Goal: Task Accomplishment & Management: Manage account settings

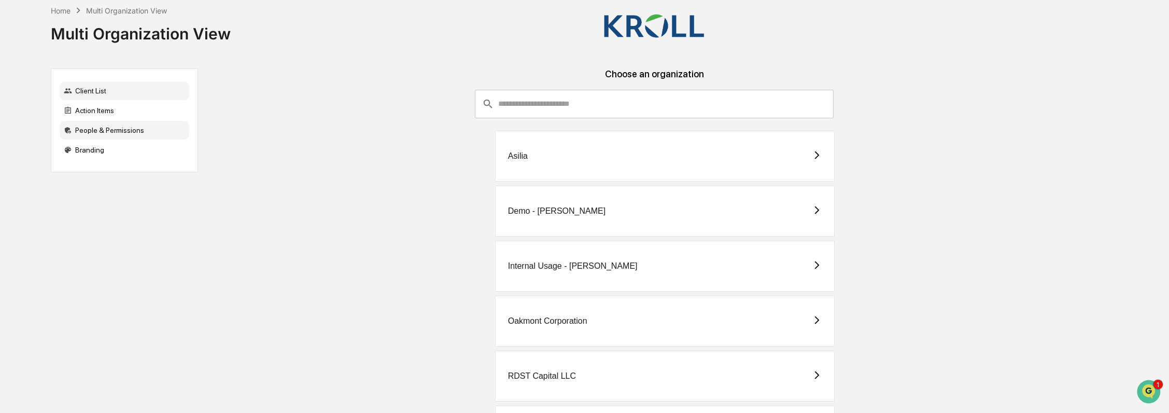
click at [135, 132] on div "People & Permissions" at bounding box center [125, 130] width 130 height 19
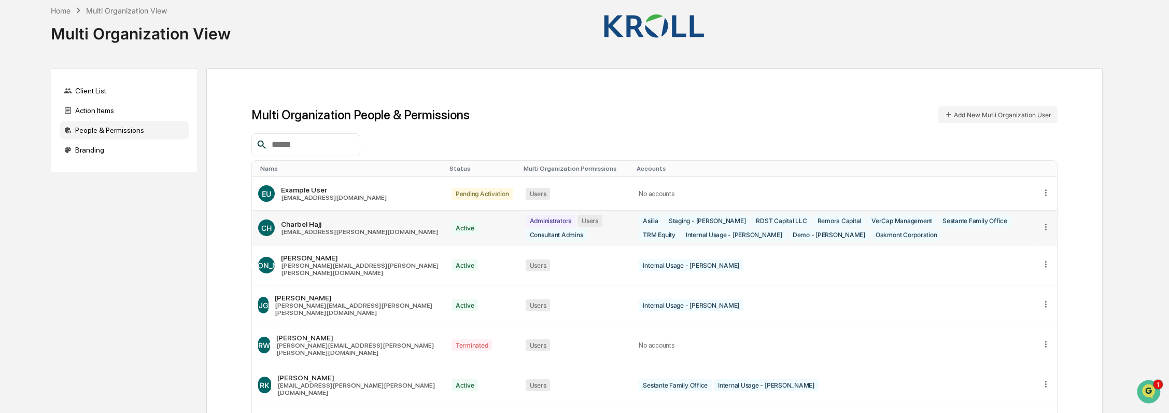
click at [1043, 226] on icon at bounding box center [1046, 227] width 10 height 10
click at [136, 106] on div "Action Items" at bounding box center [125, 110] width 130 height 19
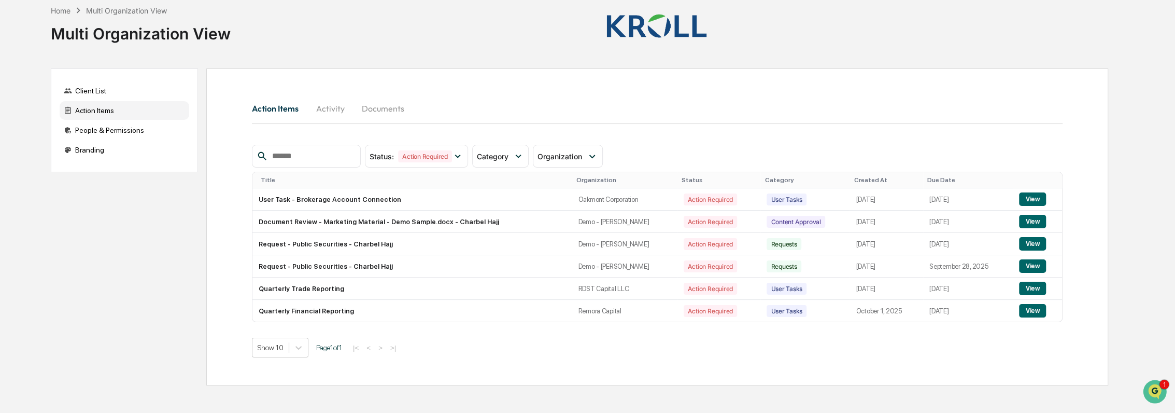
click at [329, 111] on button "Activity" at bounding box center [330, 108] width 47 height 25
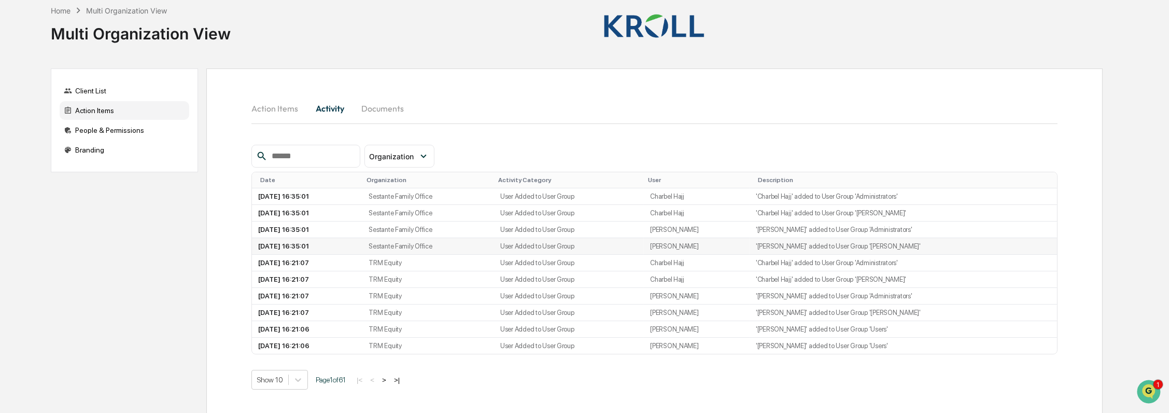
scroll to position [9, 0]
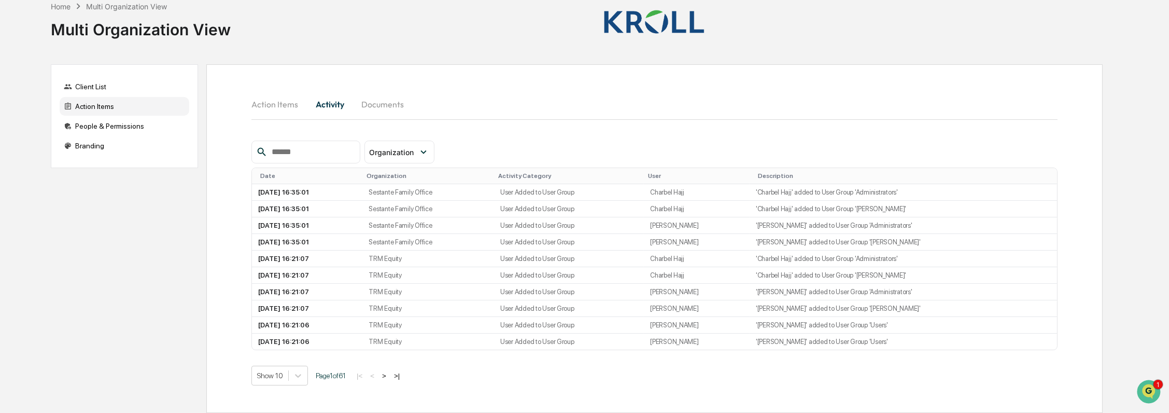
click at [389, 378] on button ">" at bounding box center [384, 375] width 10 height 9
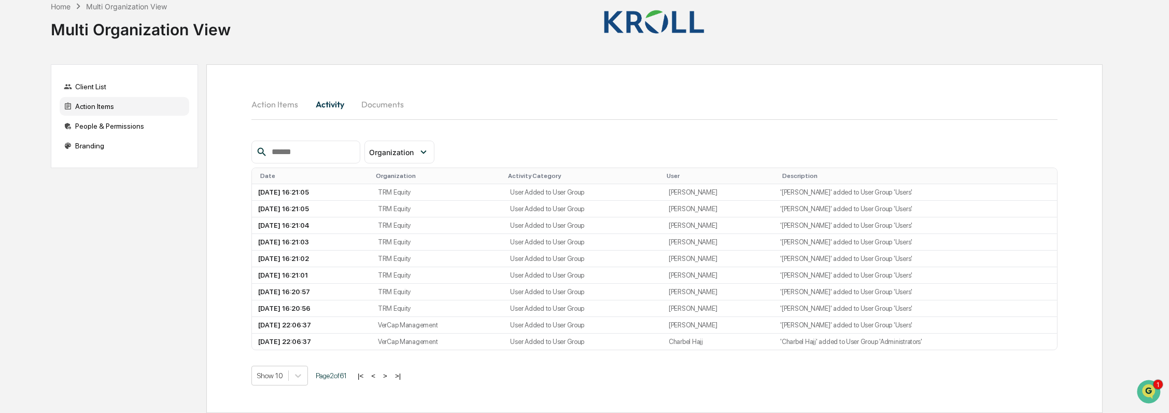
click at [390, 374] on button ">" at bounding box center [385, 375] width 10 height 9
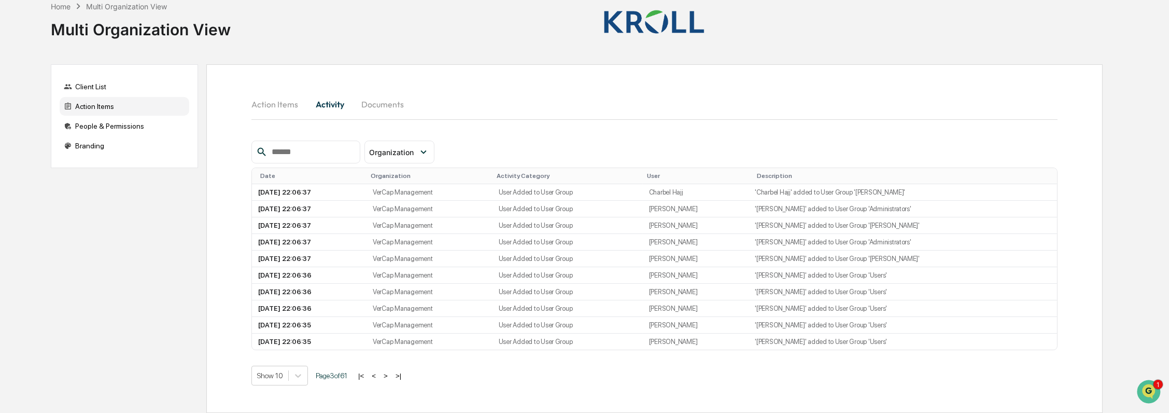
click at [390, 374] on button ">" at bounding box center [386, 375] width 10 height 9
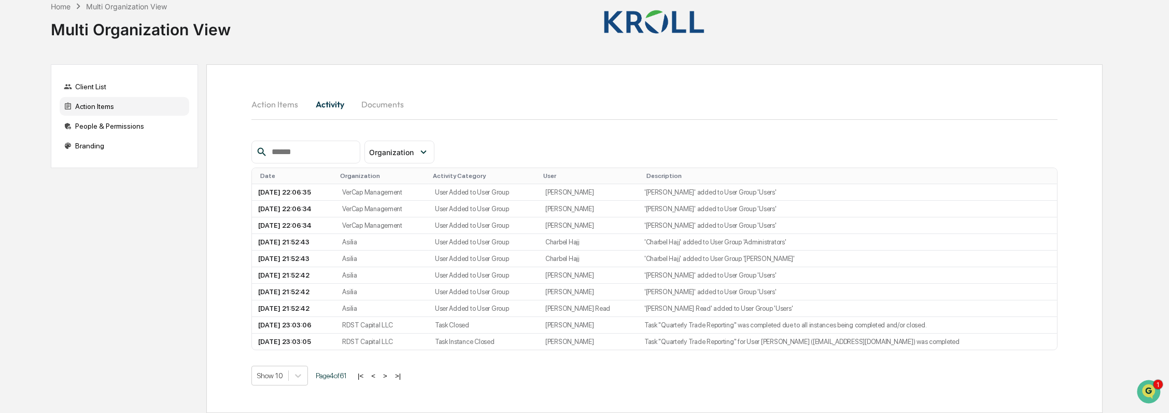
click at [390, 374] on button ">" at bounding box center [385, 375] width 10 height 9
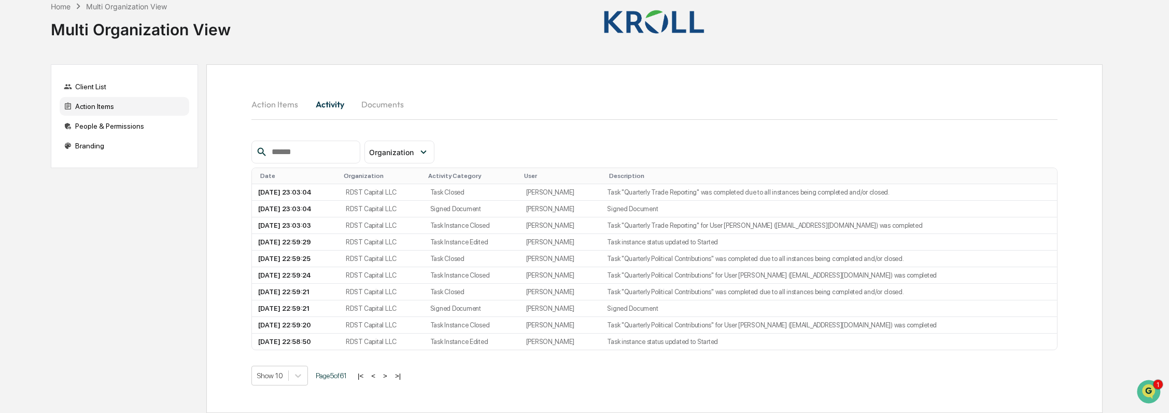
click at [390, 374] on button ">" at bounding box center [385, 375] width 10 height 9
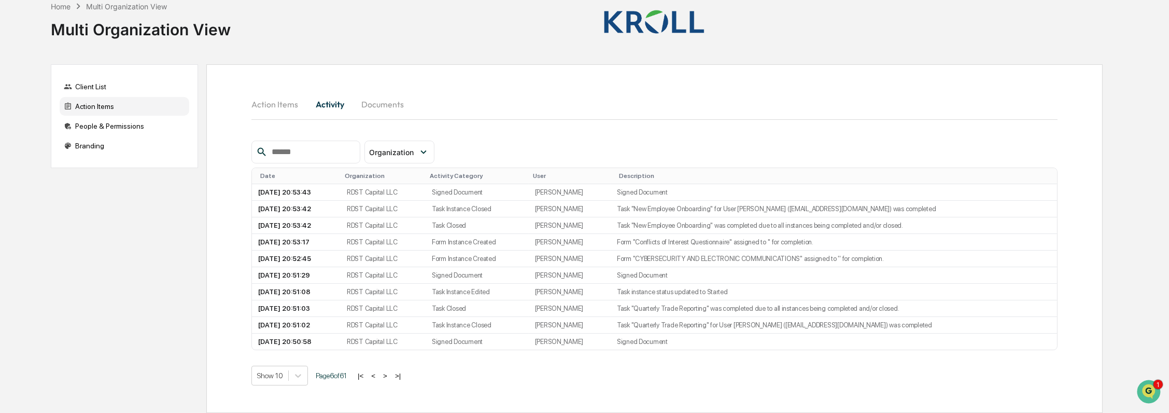
click at [390, 374] on button ">" at bounding box center [385, 375] width 10 height 9
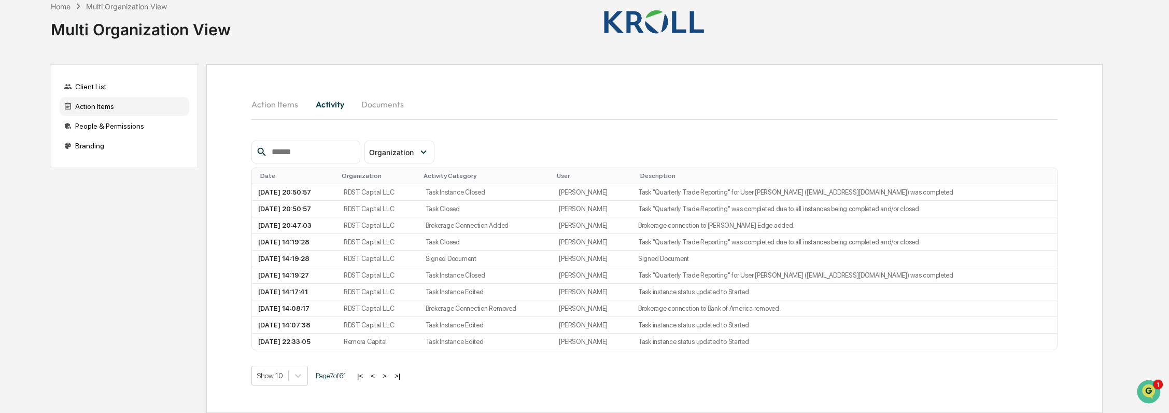
click at [390, 374] on button ">" at bounding box center [385, 375] width 10 height 9
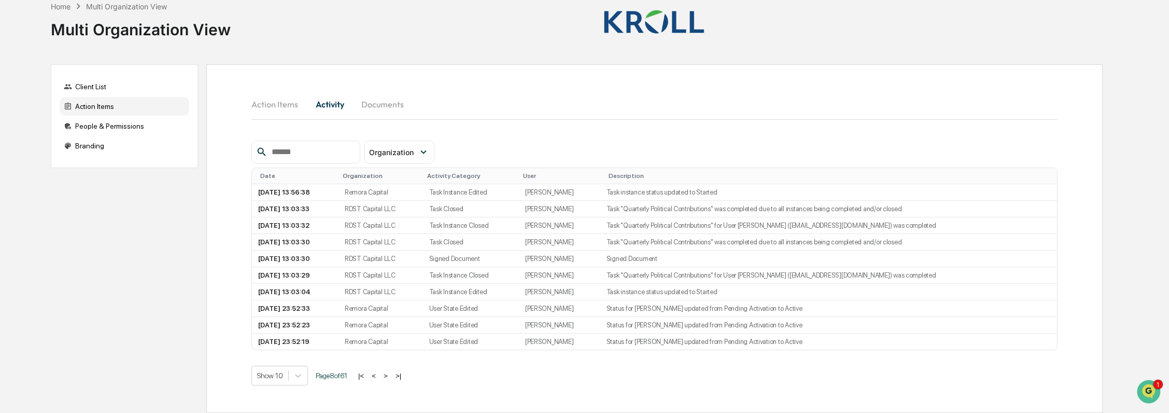
click at [375, 92] on button "Documents" at bounding box center [382, 104] width 59 height 25
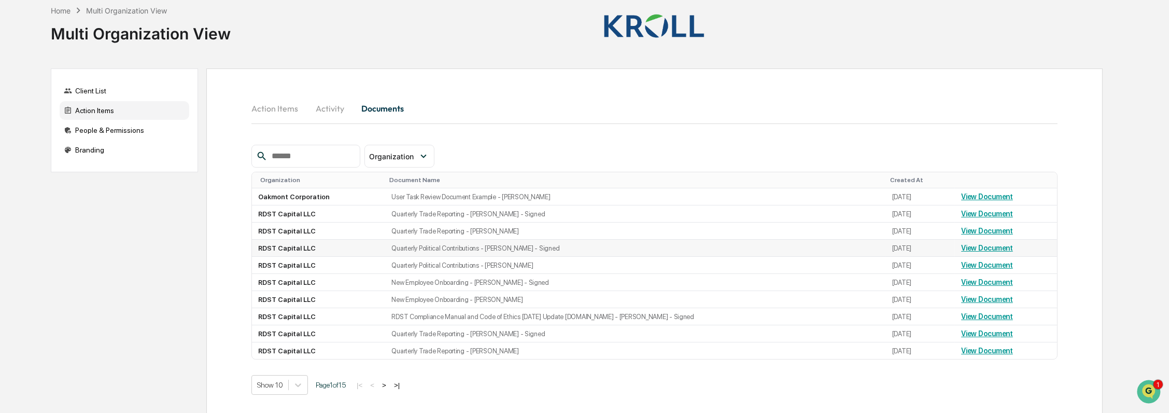
scroll to position [13, 0]
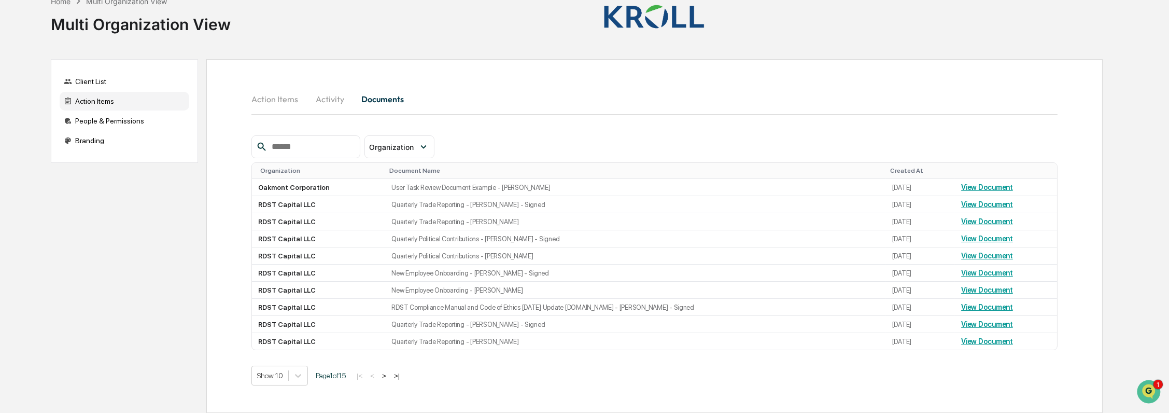
click at [387, 375] on button ">" at bounding box center [384, 375] width 10 height 9
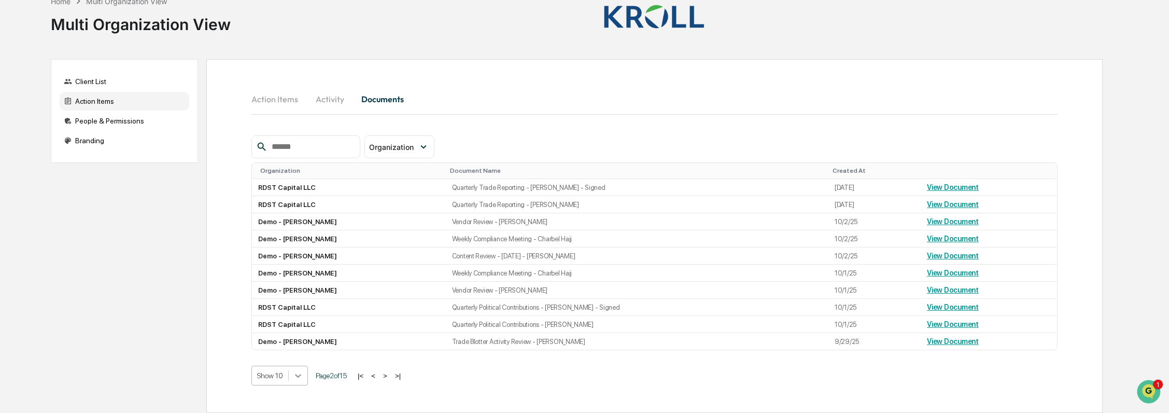
scroll to position [79, 0]
click at [296, 376] on body "Home Multi Organization View Multi Organization View Client List Action Items P…" at bounding box center [584, 202] width 1169 height 422
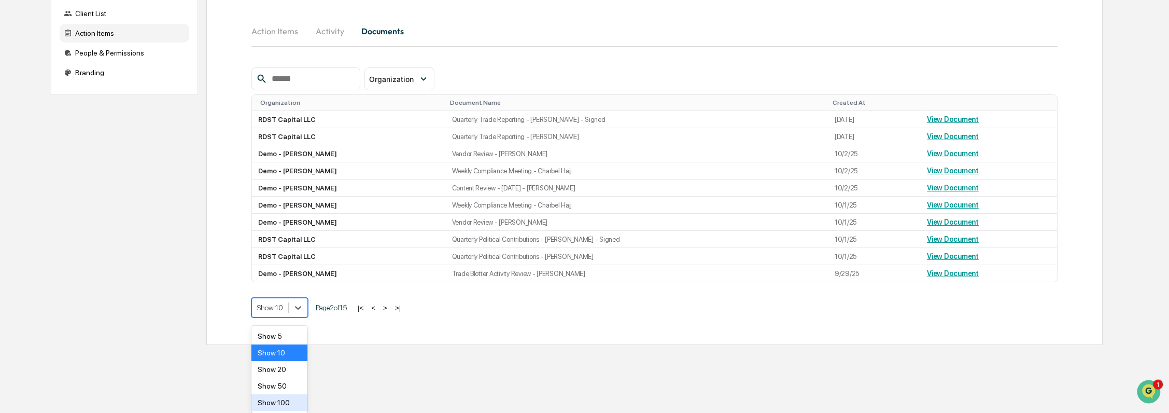
click at [290, 401] on div "Show 100" at bounding box center [279, 402] width 56 height 17
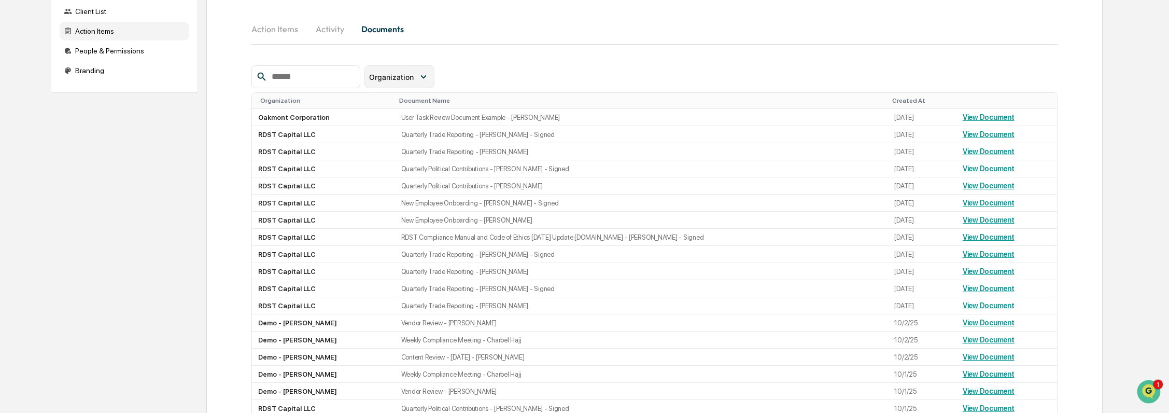
click at [429, 75] on icon at bounding box center [423, 76] width 11 height 11
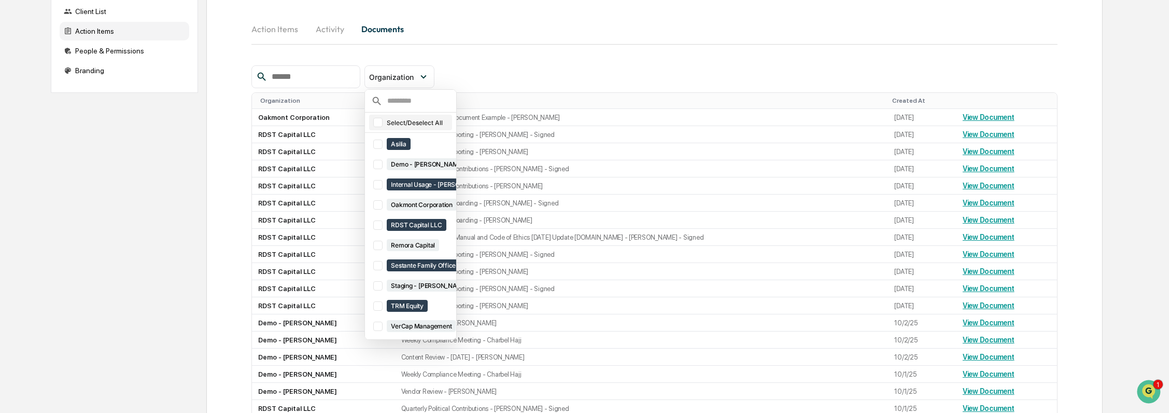
scroll to position [0, 0]
click at [383, 145] on div at bounding box center [377, 143] width 9 height 9
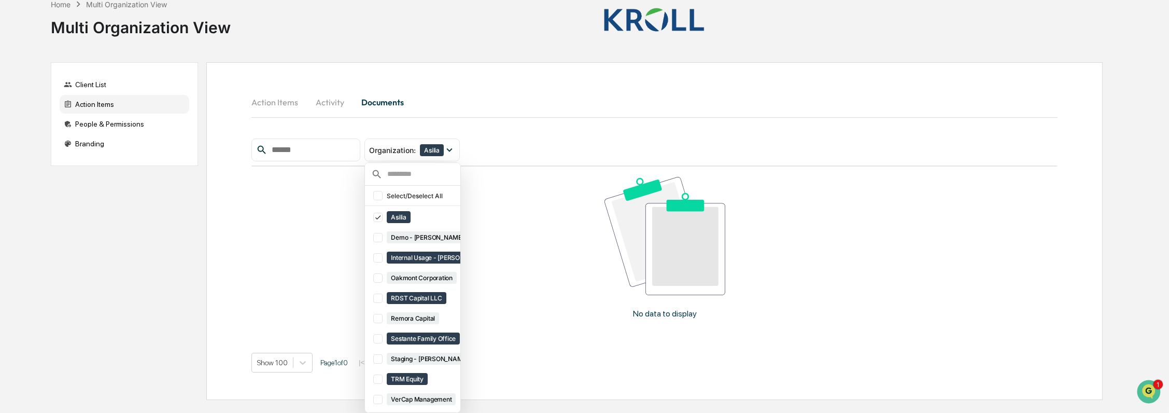
click at [538, 81] on div "Action Items Activity Documents Organization : Asilia Select/Deselect All Asili…" at bounding box center [654, 230] width 897 height 337
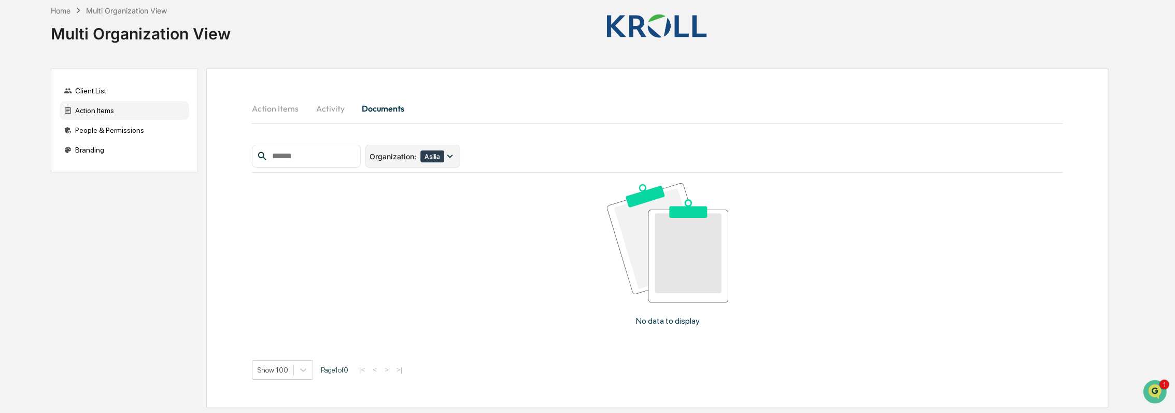
click at [460, 159] on div "Organization : Asilia" at bounding box center [412, 156] width 95 height 23
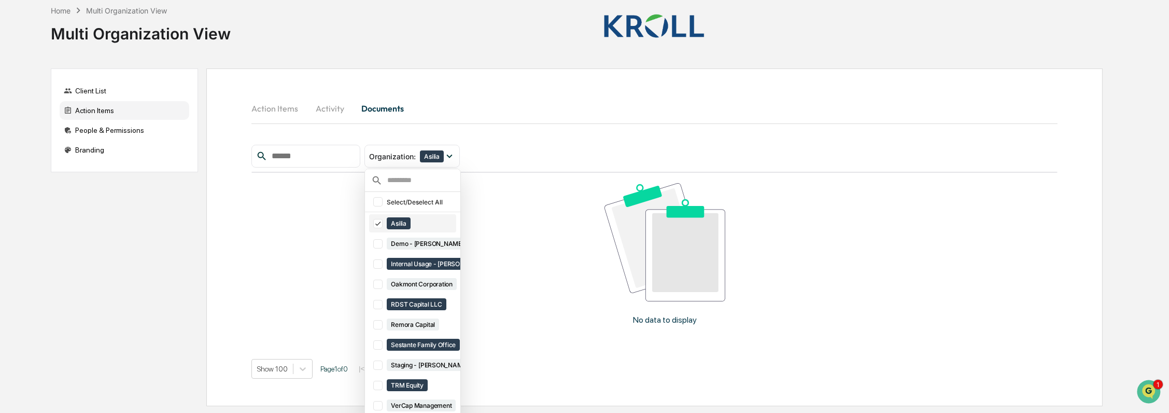
click at [384, 224] on icon at bounding box center [377, 223] width 11 height 7
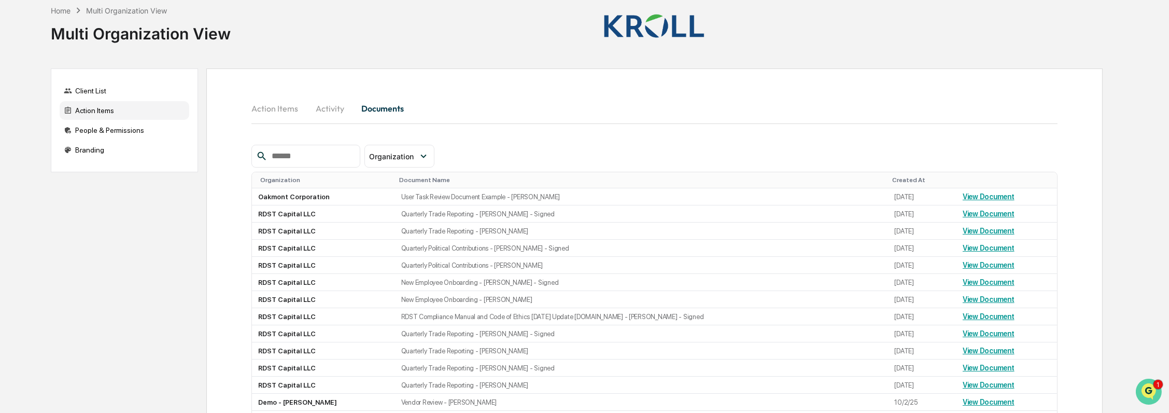
click at [1154, 395] on icon "Open customer support" at bounding box center [1148, 404] width 26 height 26
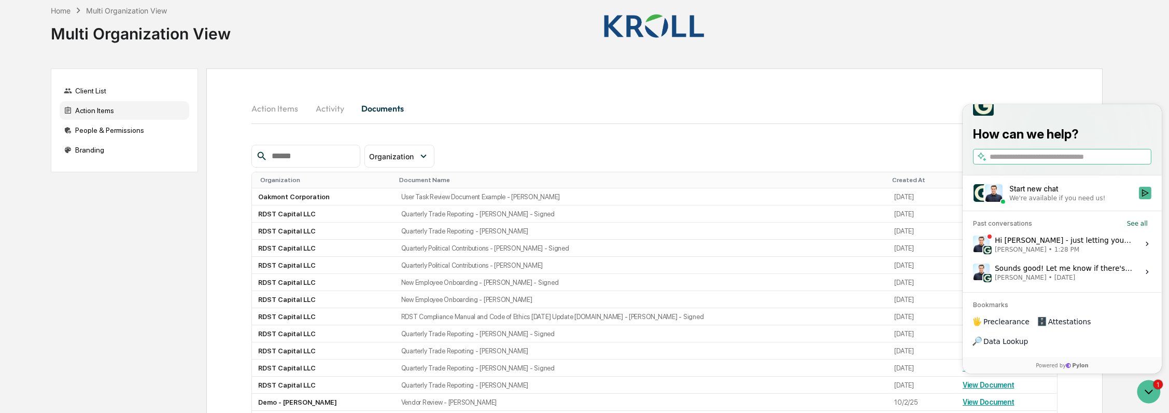
click at [1062, 254] on span "1:28 PM" at bounding box center [1066, 249] width 25 height 8
click at [973, 244] on button "View issue" at bounding box center [972, 244] width 1 height 1
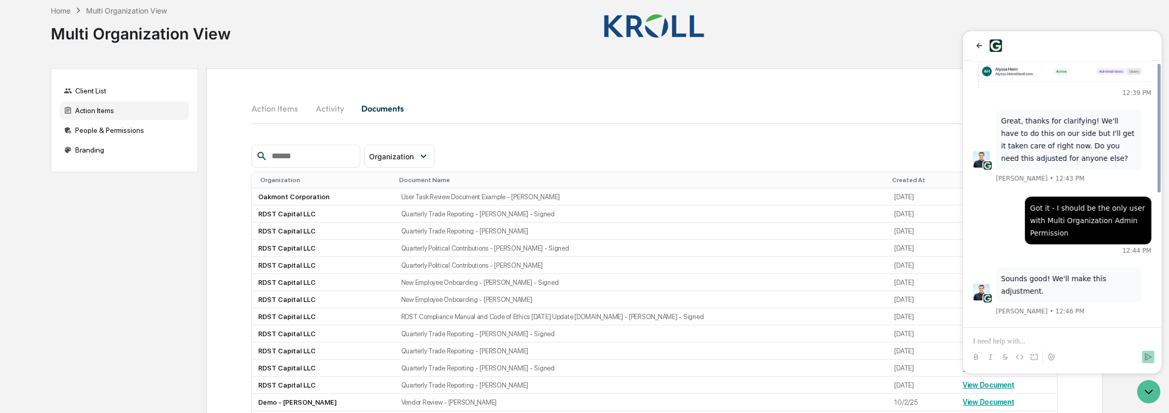
scroll to position [367, 0]
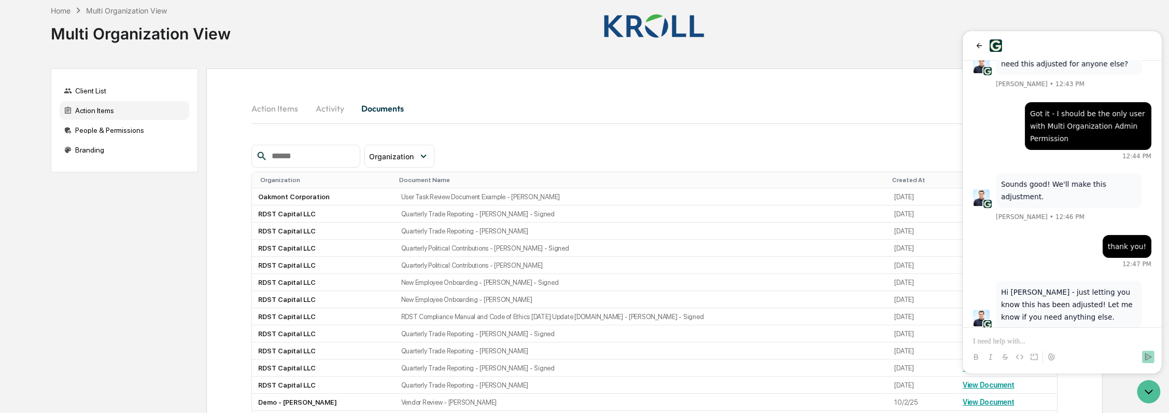
click at [1028, 343] on p at bounding box center [1062, 341] width 178 height 10
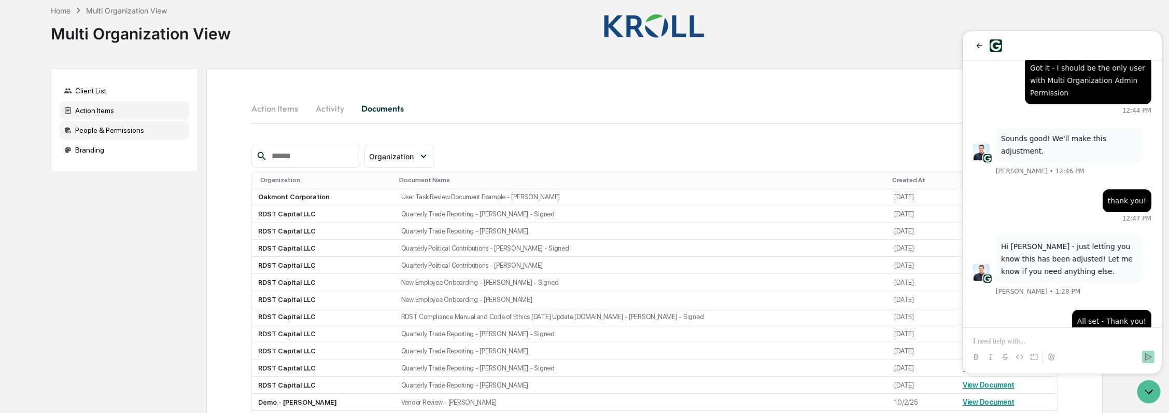
click at [107, 131] on div "People & Permissions" at bounding box center [125, 130] width 130 height 19
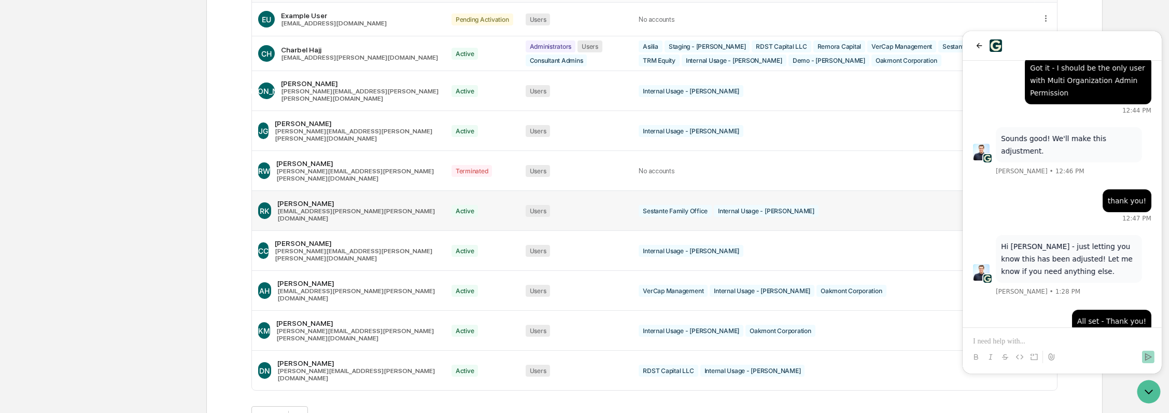
scroll to position [59, 0]
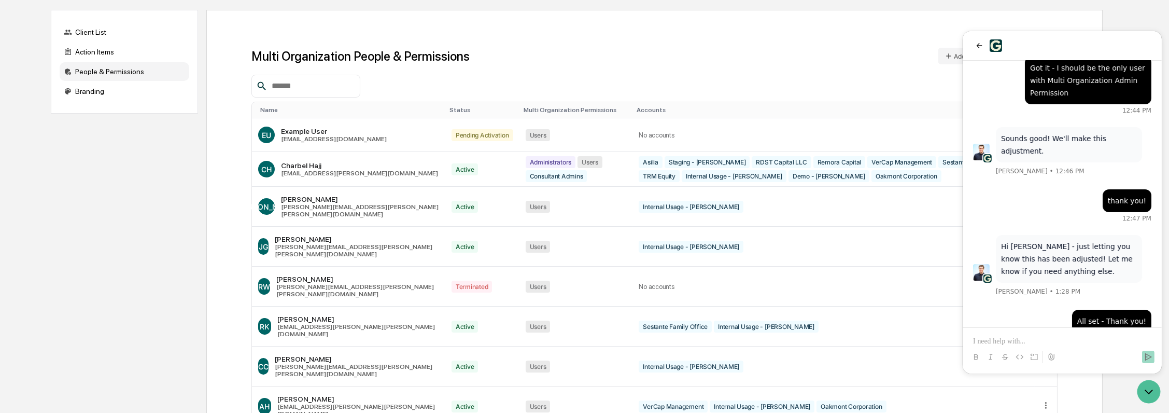
click at [290, 84] on input "text" at bounding box center [312, 85] width 88 height 13
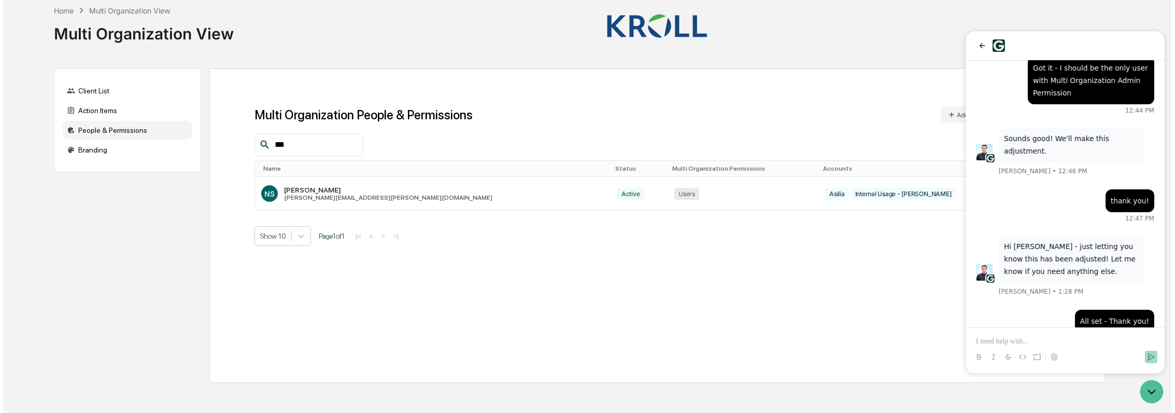
scroll to position [0, 0]
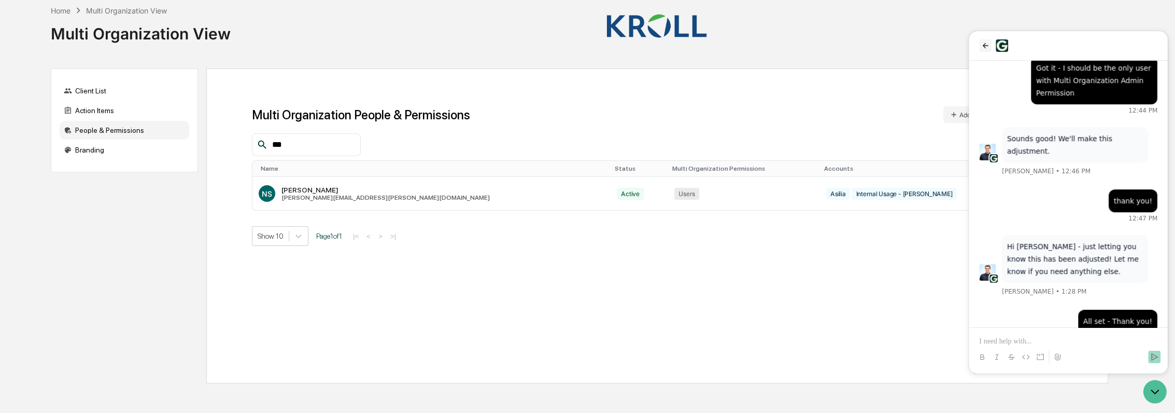
click at [986, 49] on icon "back" at bounding box center [985, 45] width 8 height 8
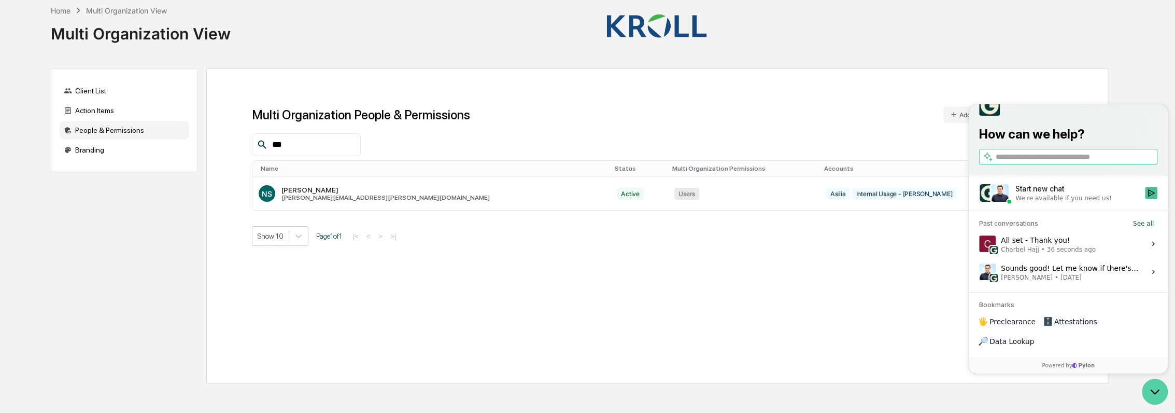
click at [1156, 396] on icon "Open customer support" at bounding box center [1155, 391] width 26 height 26
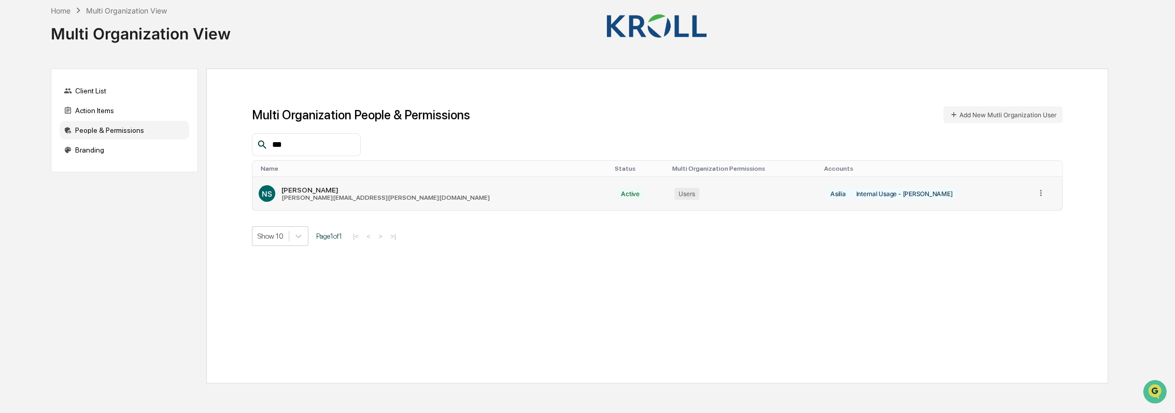
click at [1036, 191] on icon at bounding box center [1041, 193] width 10 height 10
click at [1013, 210] on div "Edit Accounts" at bounding box center [1001, 208] width 73 height 10
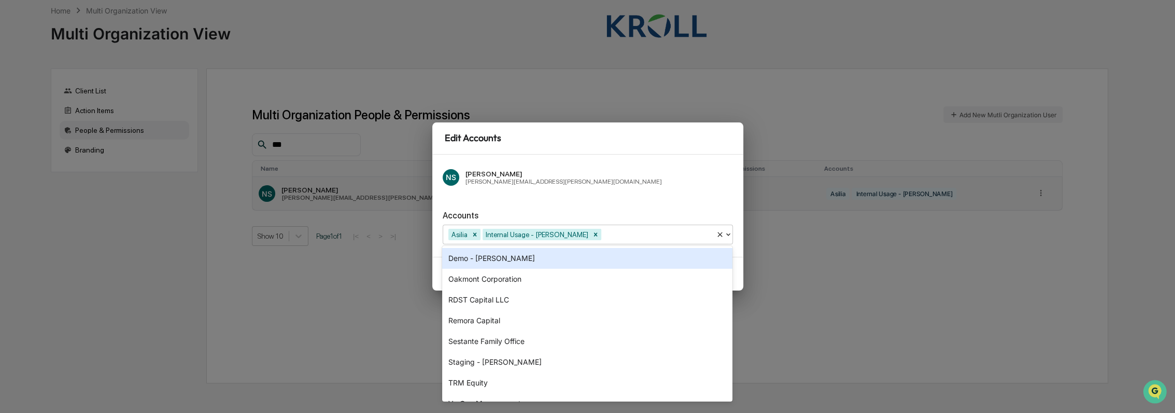
click at [603, 233] on div at bounding box center [656, 234] width 107 height 12
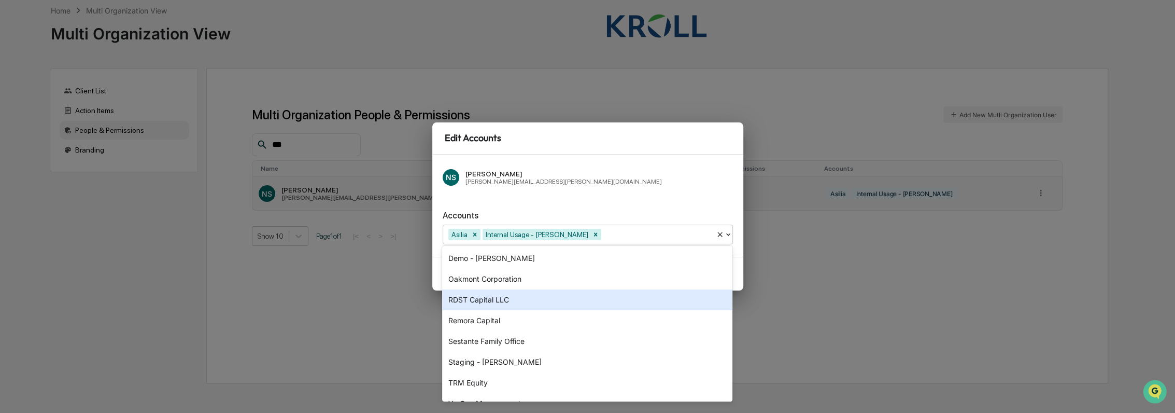
scroll to position [14, 0]
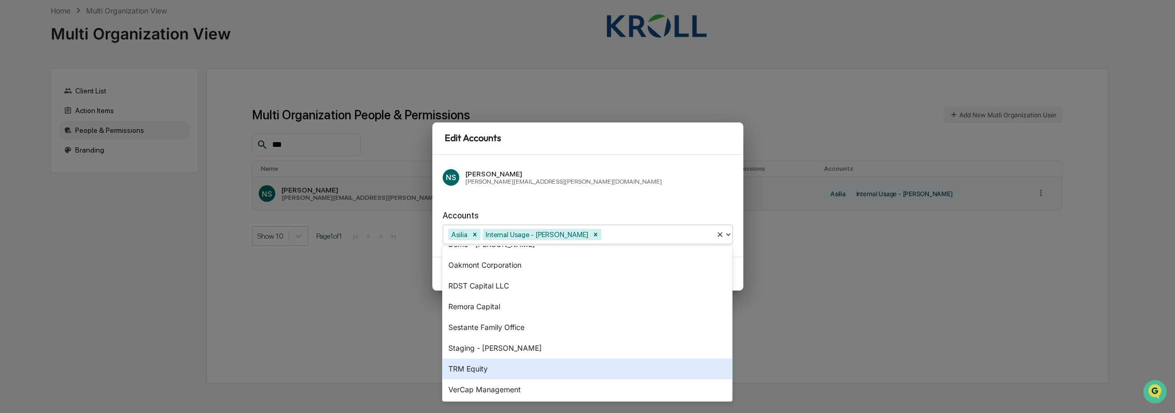
click at [558, 368] on div "TRM Equity" at bounding box center [587, 368] width 290 height 21
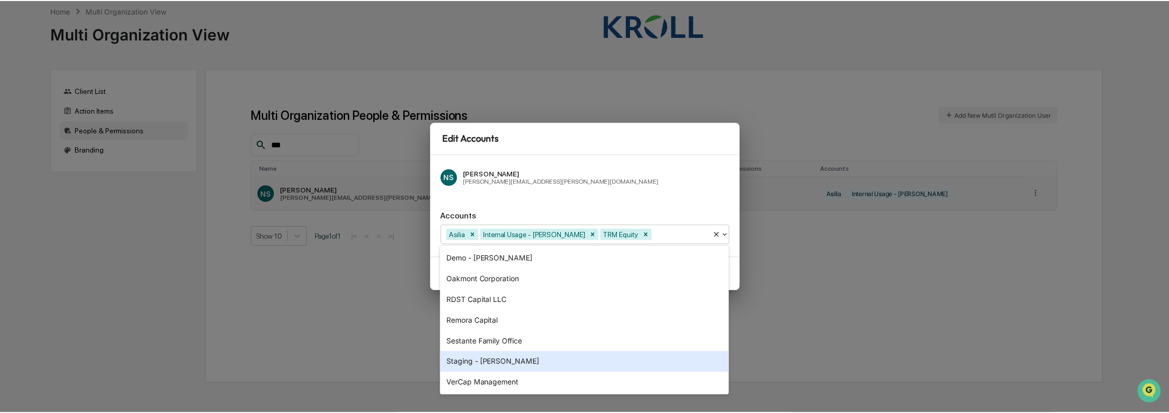
scroll to position [0, 0]
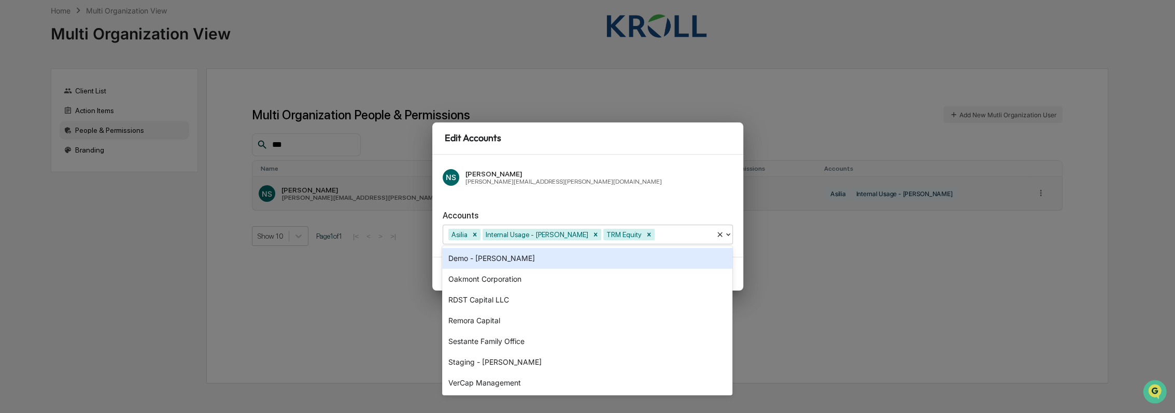
click at [634, 195] on div "NS [PERSON_NAME][EMAIL_ADDRESS][PERSON_NAME][DOMAIN_NAME] Accounts option TRM E…" at bounding box center [587, 205] width 311 height 102
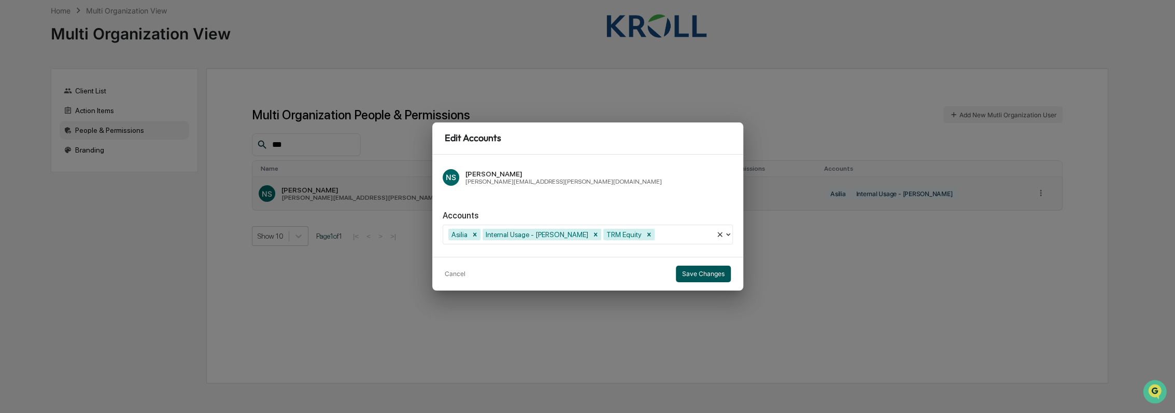
click at [715, 268] on button "Save Changes" at bounding box center [703, 273] width 55 height 17
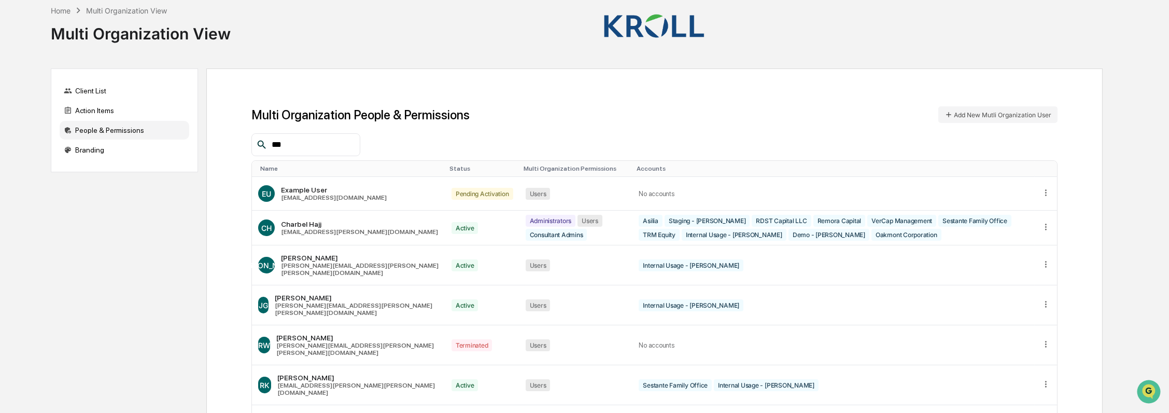
click at [315, 153] on div "***" at bounding box center [305, 144] width 109 height 23
click at [320, 143] on input "***" at bounding box center [312, 144] width 88 height 13
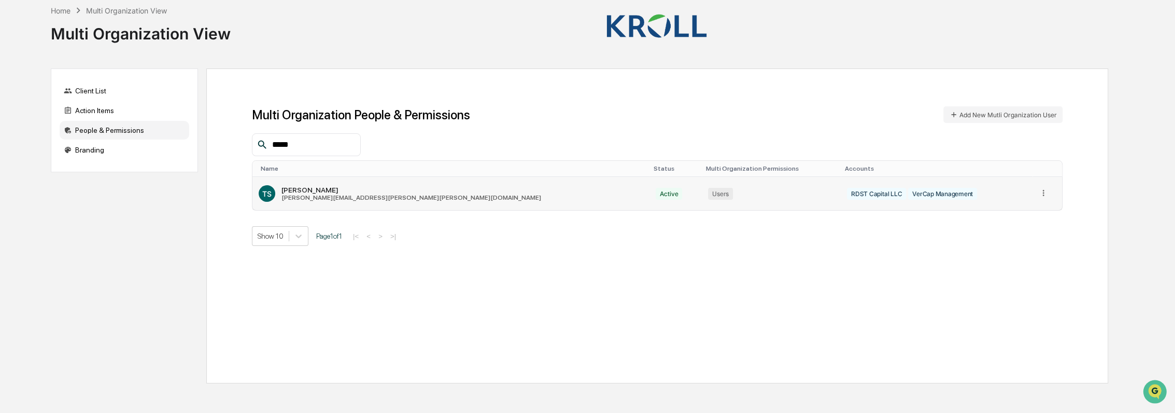
click at [1039, 189] on icon at bounding box center [1044, 193] width 10 height 10
click at [1020, 208] on div "Edit Accounts" at bounding box center [1003, 208] width 73 height 10
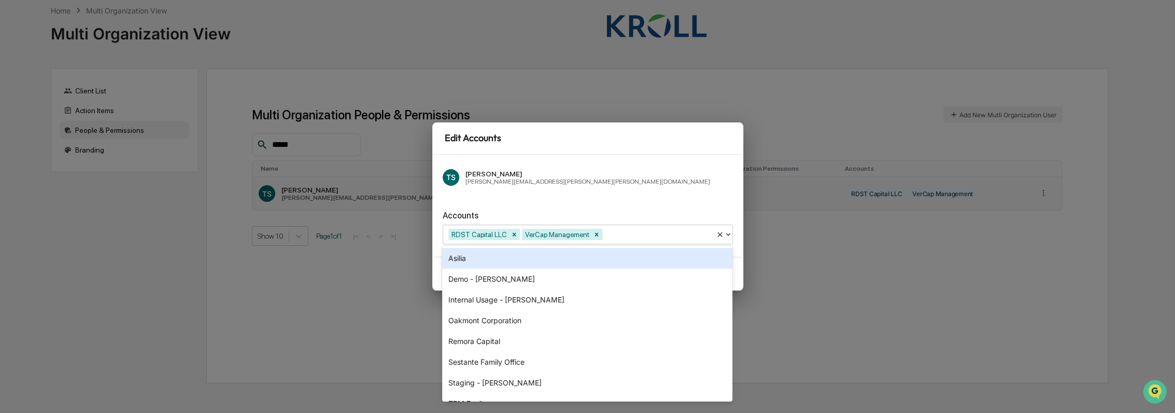
click at [644, 228] on div at bounding box center [658, 234] width 106 height 12
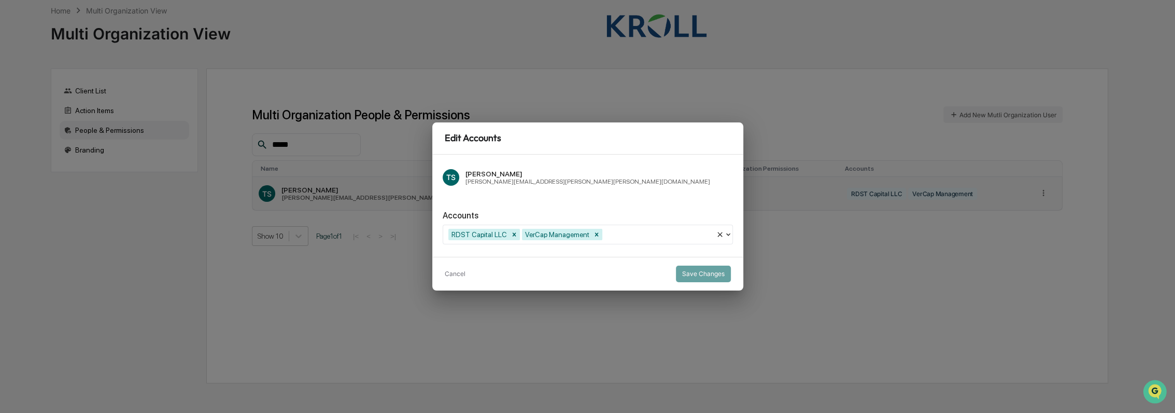
drag, startPoint x: 647, startPoint y: 216, endPoint x: 666, endPoint y: 224, distance: 20.4
click at [648, 216] on div "Accounts" at bounding box center [588, 215] width 290 height 10
click at [456, 276] on button "Cancel" at bounding box center [455, 273] width 21 height 17
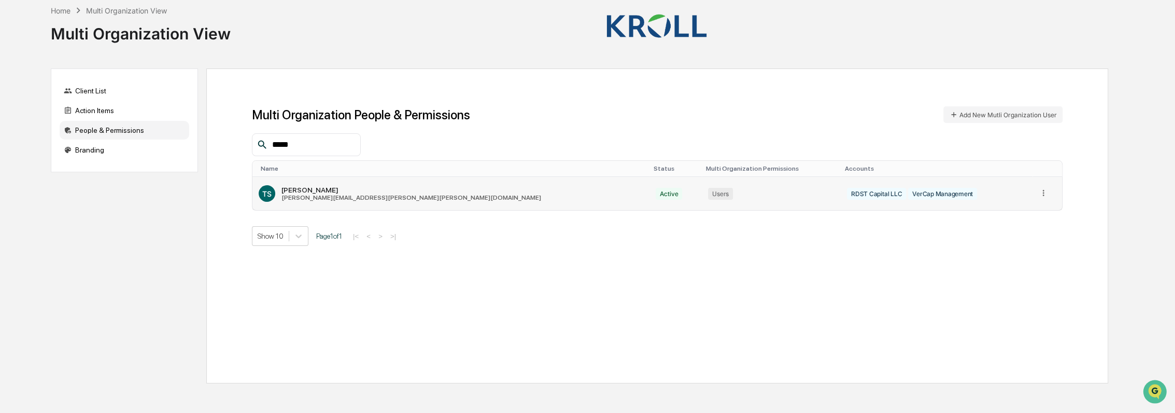
click at [1039, 191] on icon at bounding box center [1044, 193] width 10 height 10
click at [1013, 210] on div "Edit Accounts" at bounding box center [1003, 208] width 73 height 10
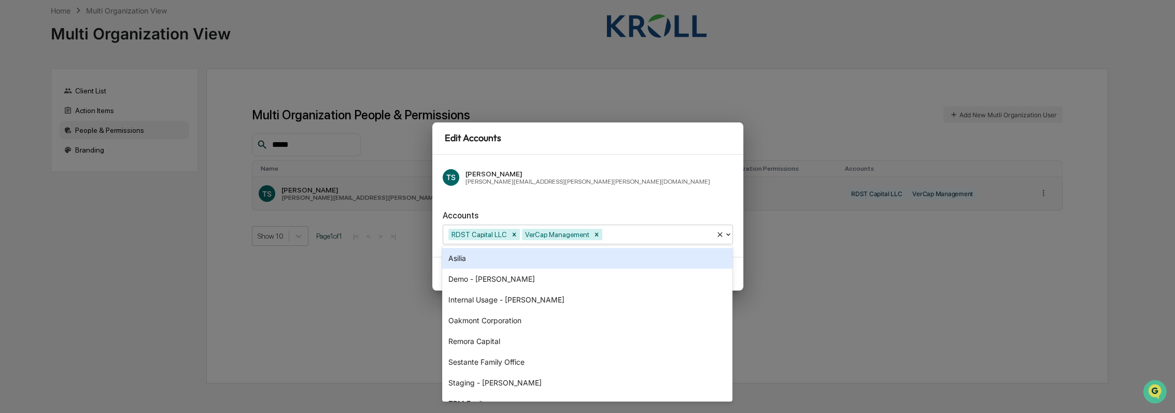
click at [626, 235] on div at bounding box center [658, 234] width 106 height 12
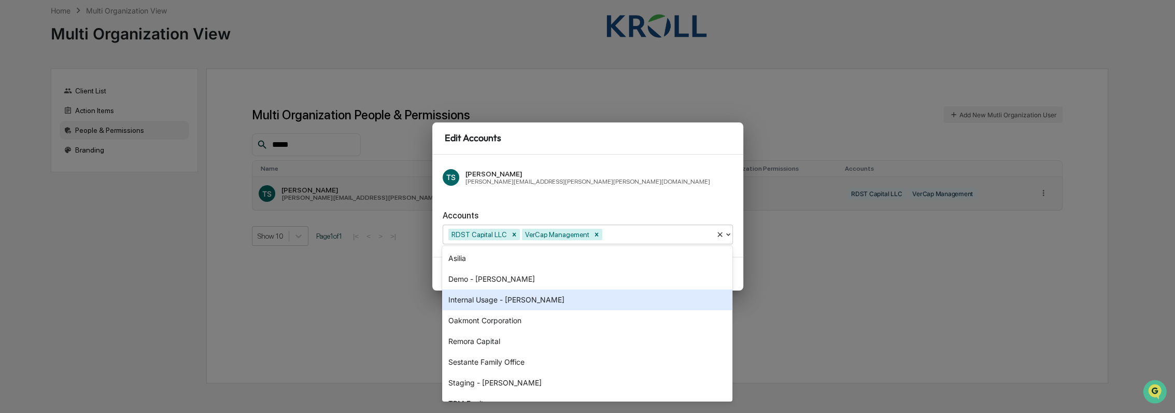
click at [572, 296] on div "Internal Usage - [PERSON_NAME]" at bounding box center [587, 299] width 290 height 21
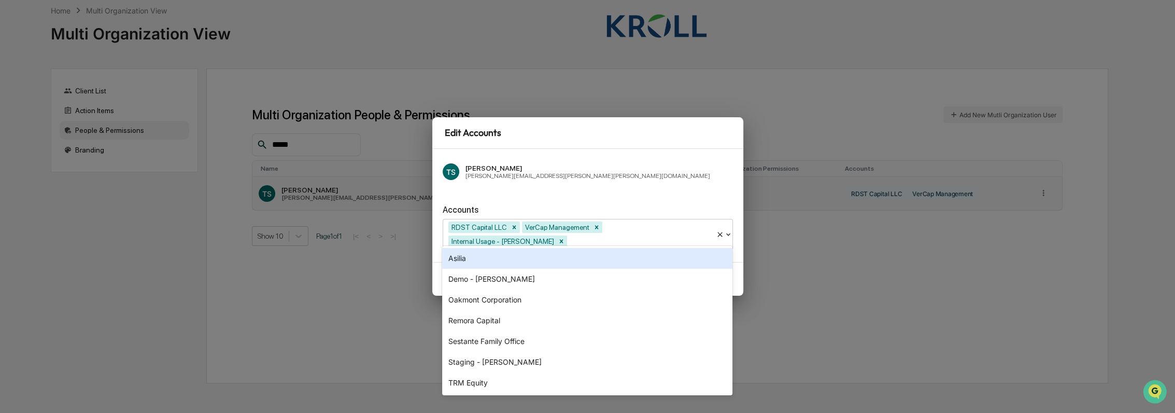
click at [647, 201] on div "[PERSON_NAME] Schoenberg [EMAIL_ADDRESS][PERSON_NAME][PERSON_NAME][DOMAIN_NAME]…" at bounding box center [587, 205] width 311 height 113
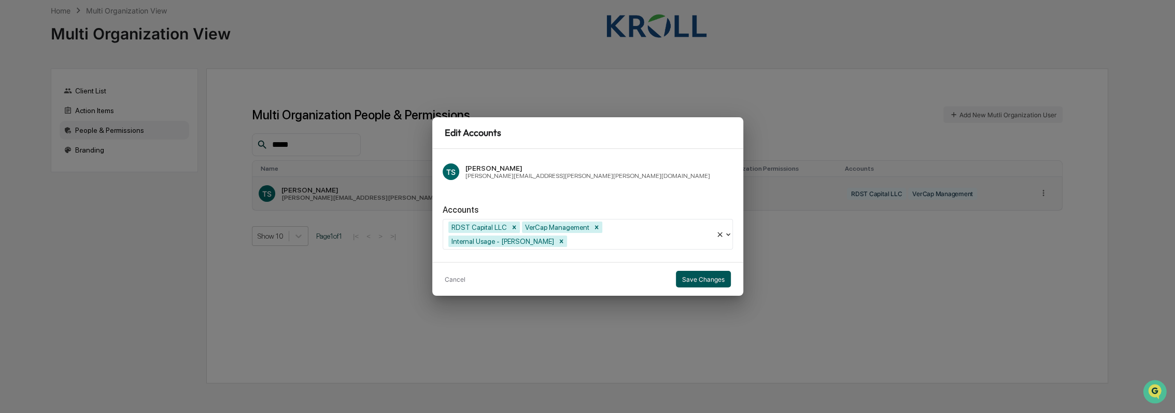
click at [710, 275] on button "Save Changes" at bounding box center [703, 279] width 55 height 17
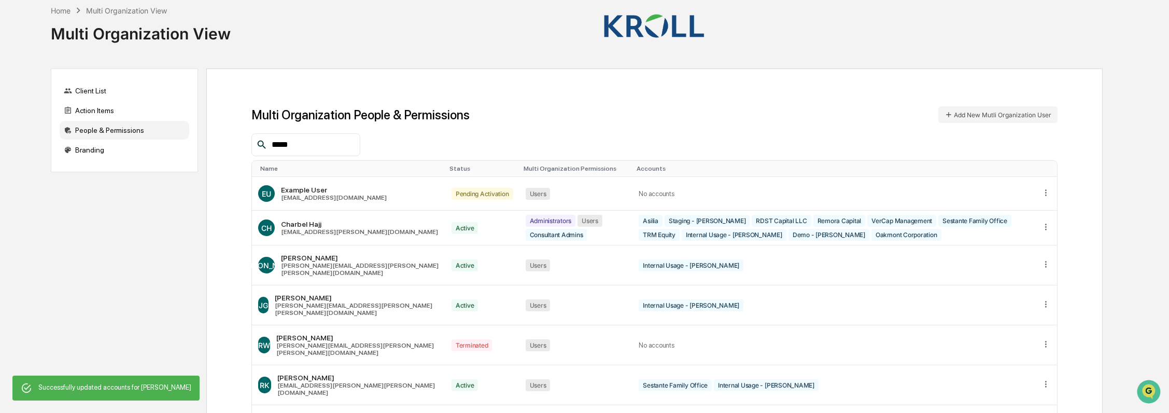
click at [331, 150] on input "*****" at bounding box center [312, 144] width 88 height 13
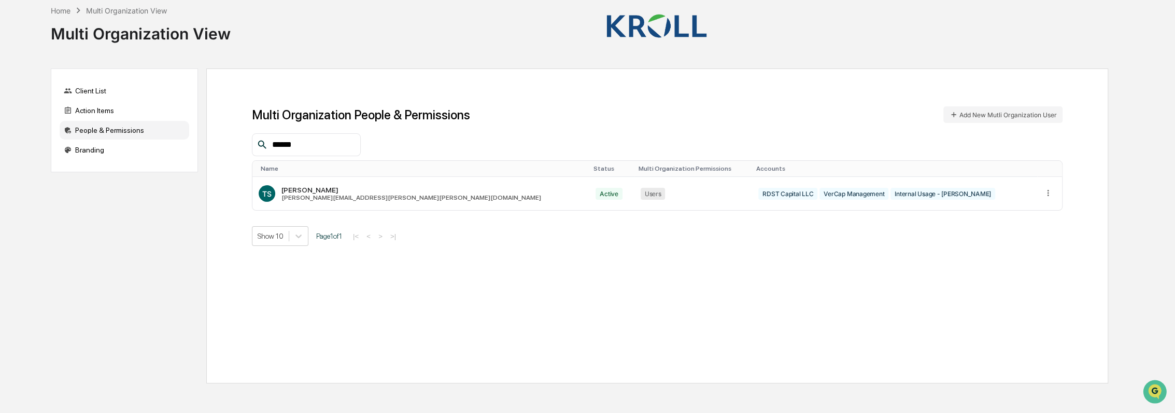
click at [300, 144] on input "*****" at bounding box center [312, 144] width 88 height 13
type input "*****"
click at [107, 134] on div "People & Permissions" at bounding box center [125, 130] width 130 height 19
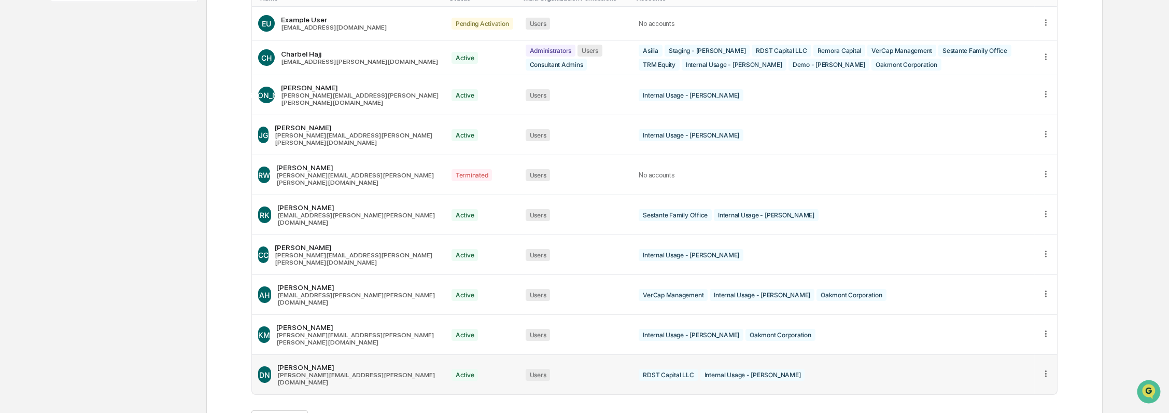
scroll to position [174, 0]
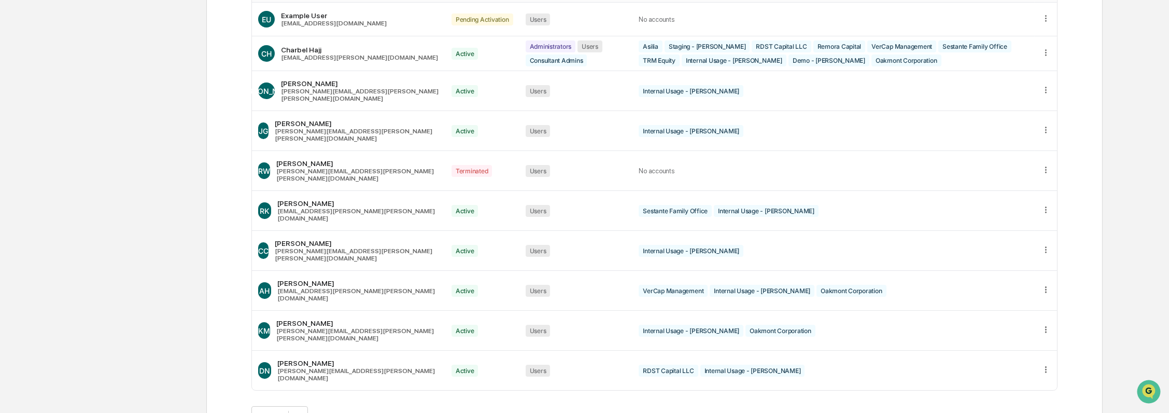
click at [386, 412] on button ">" at bounding box center [380, 416] width 10 height 9
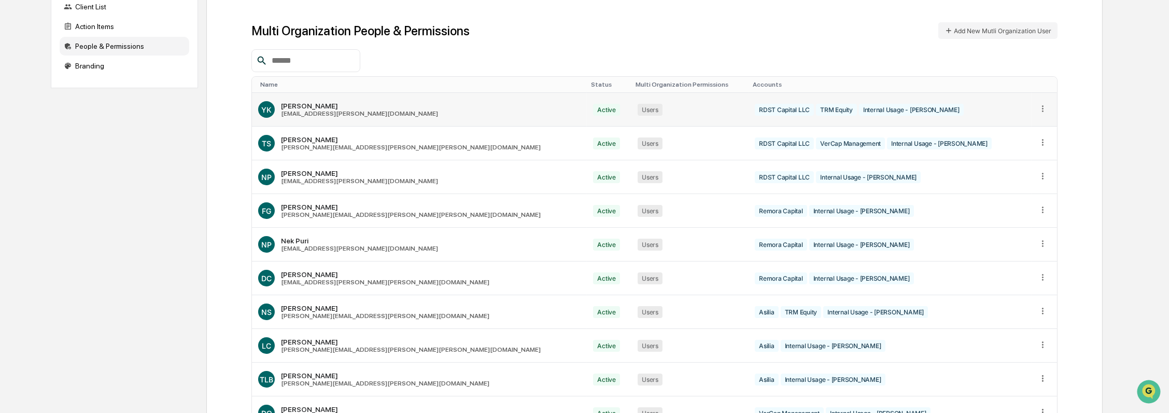
scroll to position [0, 0]
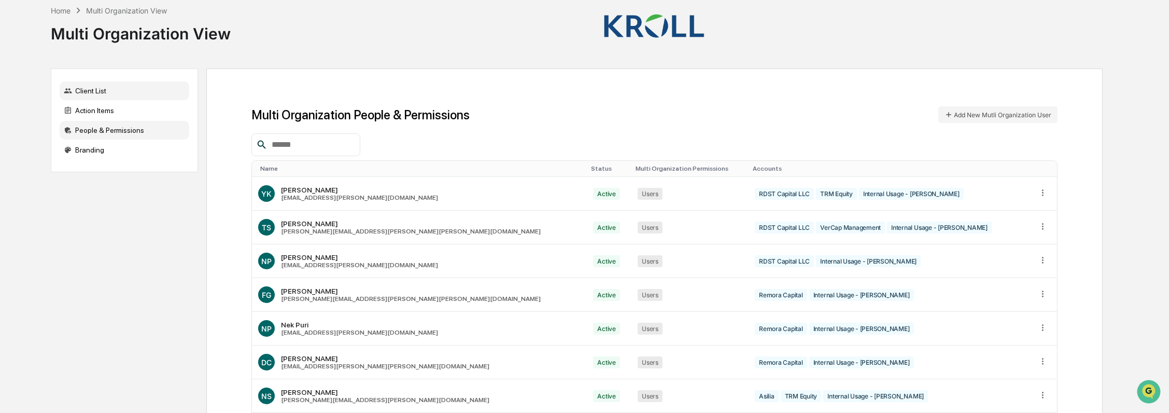
click at [107, 94] on div "Client List" at bounding box center [125, 90] width 130 height 19
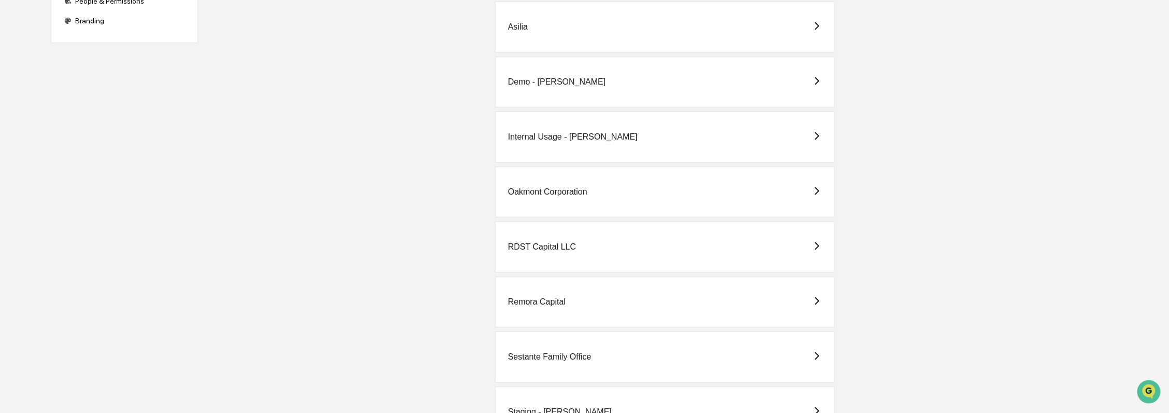
scroll to position [286, 0]
